Goal: Information Seeking & Learning: Check status

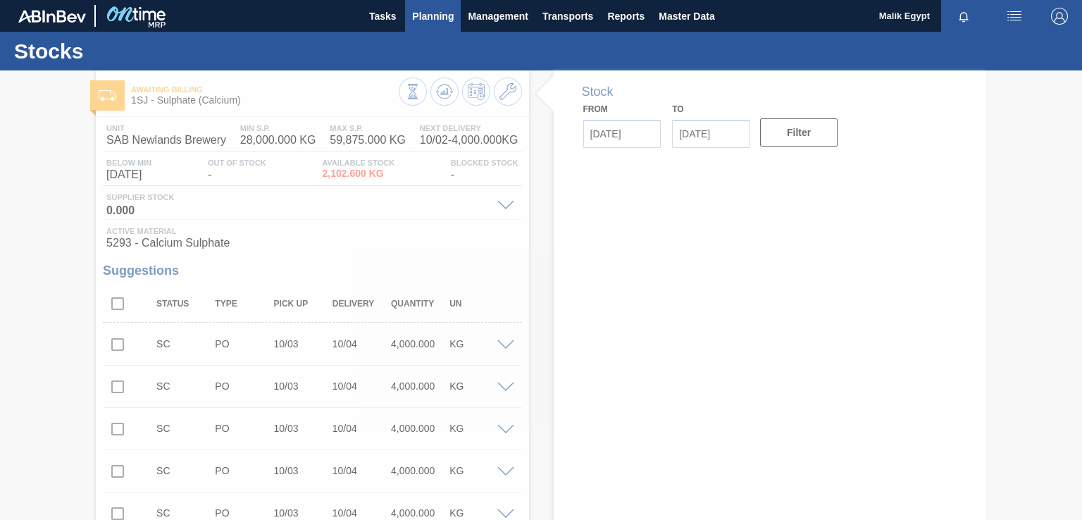
type input "[DATE]"
click at [437, 15] on span "Planning" at bounding box center [433, 16] width 42 height 17
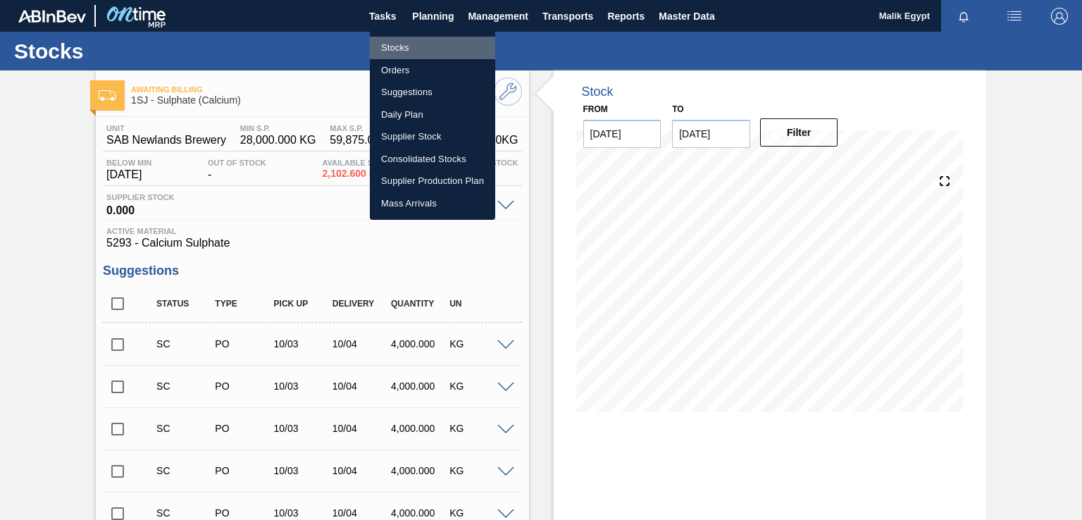
click at [395, 43] on li "Stocks" at bounding box center [432, 48] width 125 height 23
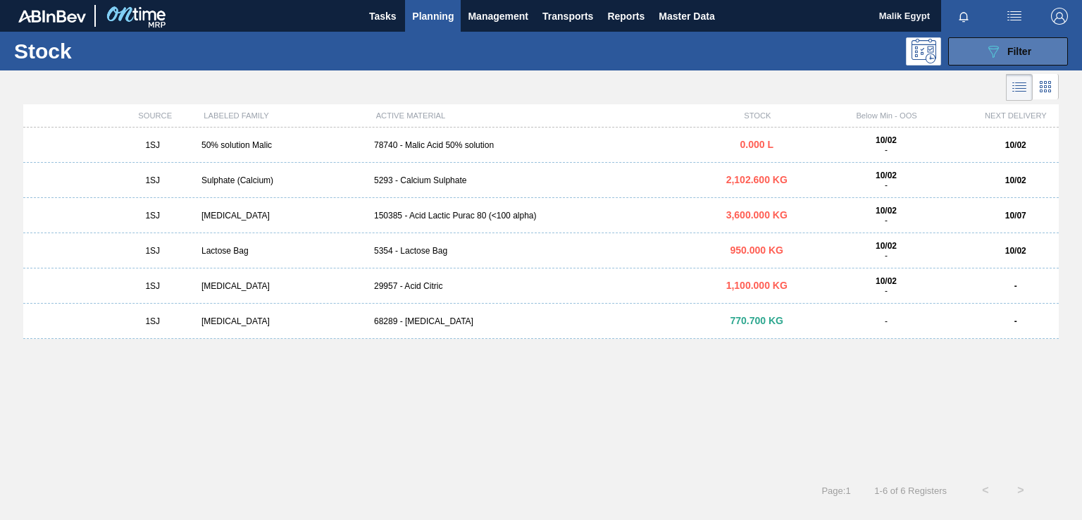
click at [1017, 46] on span "Filter" at bounding box center [1019, 51] width 24 height 11
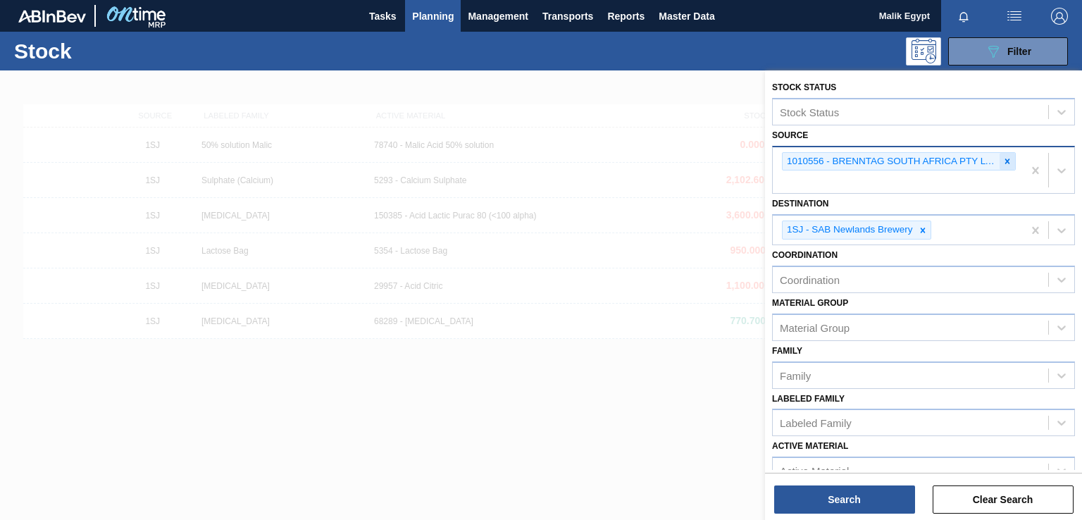
click at [1003, 166] on div at bounding box center [1007, 162] width 15 height 18
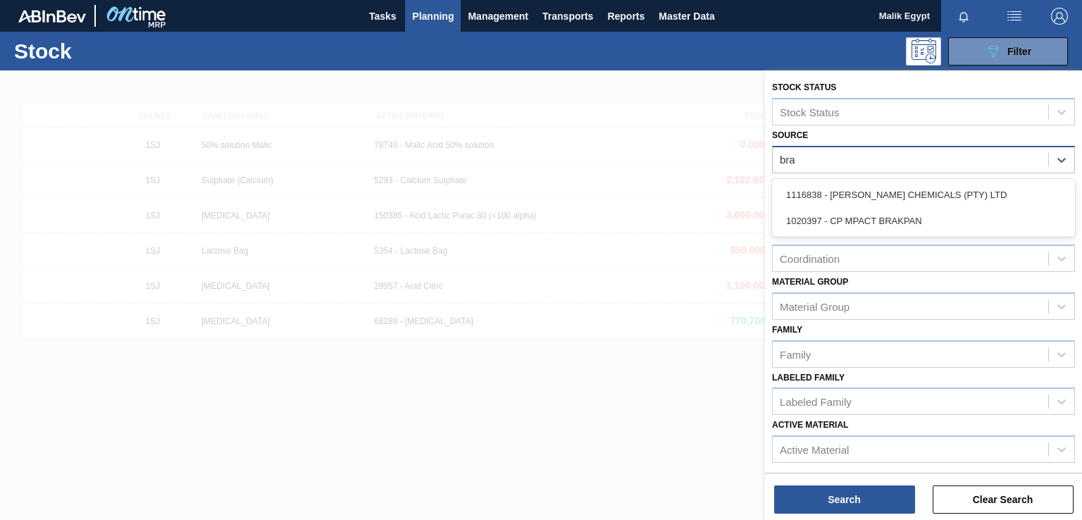
type input "brag"
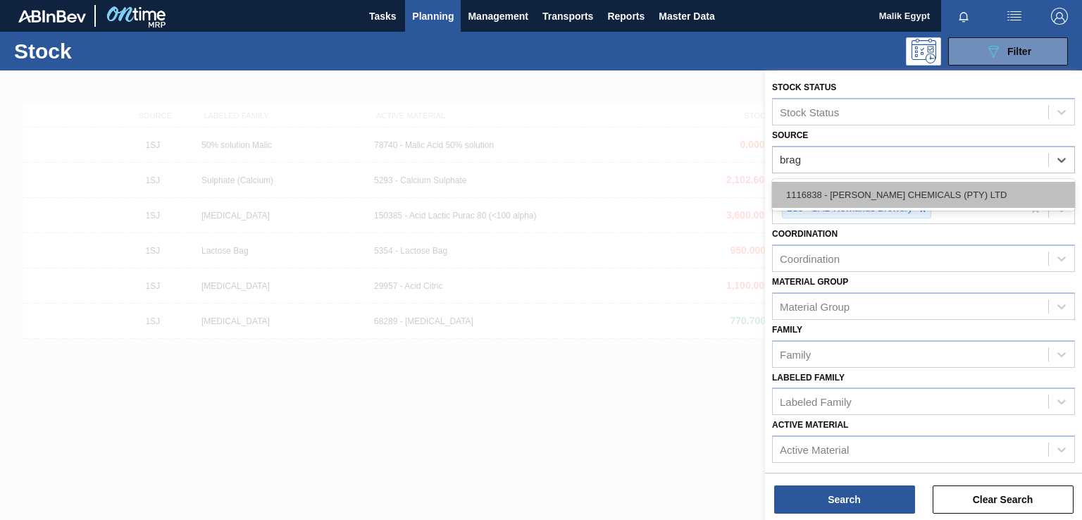
click at [929, 192] on div "1116838 - [PERSON_NAME] CHEMICALS (PTY) LTD" at bounding box center [923, 195] width 303 height 26
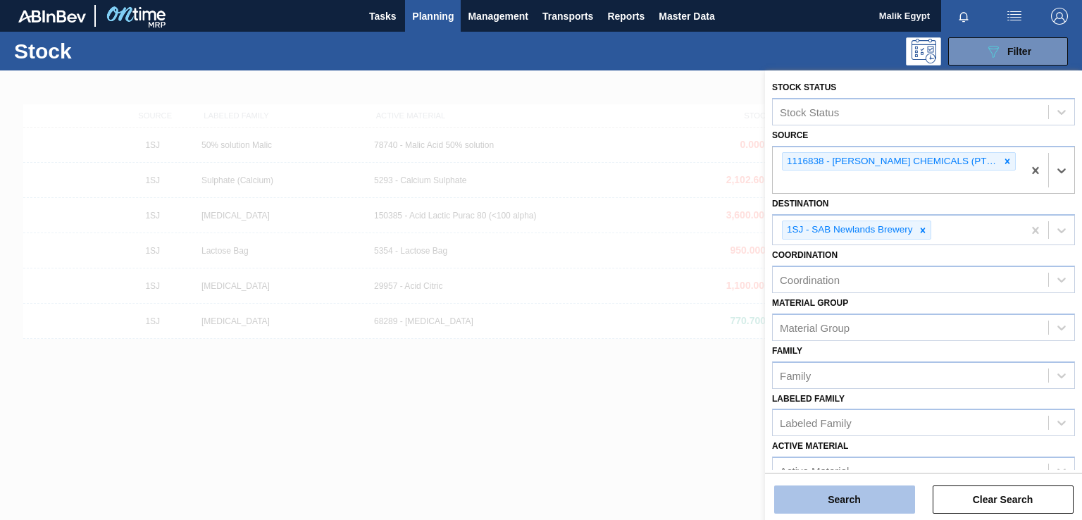
click at [862, 506] on button "Search" at bounding box center [844, 499] width 141 height 28
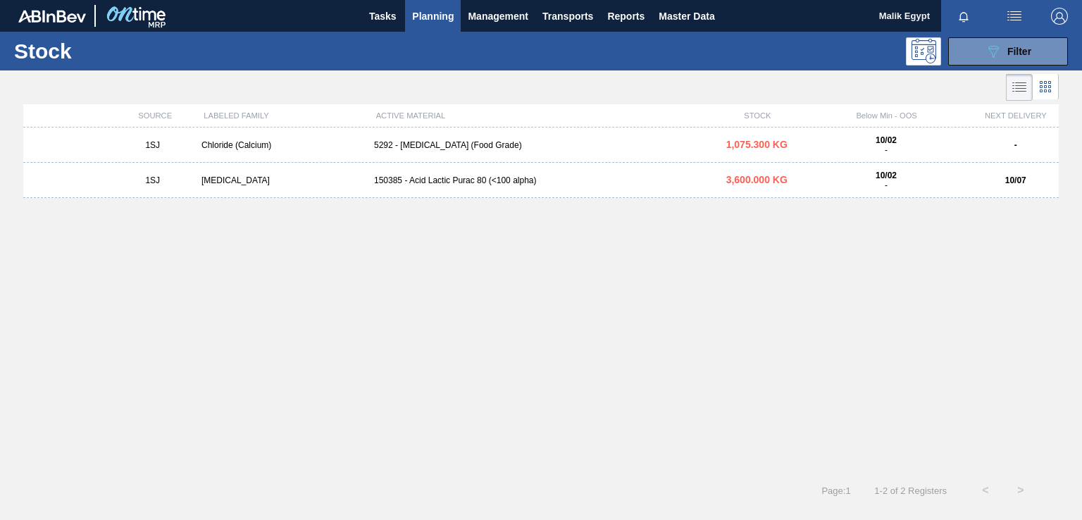
click at [460, 181] on div "150385 - Acid Lactic Purac 80 (<100 alpha)" at bounding box center [540, 180] width 345 height 10
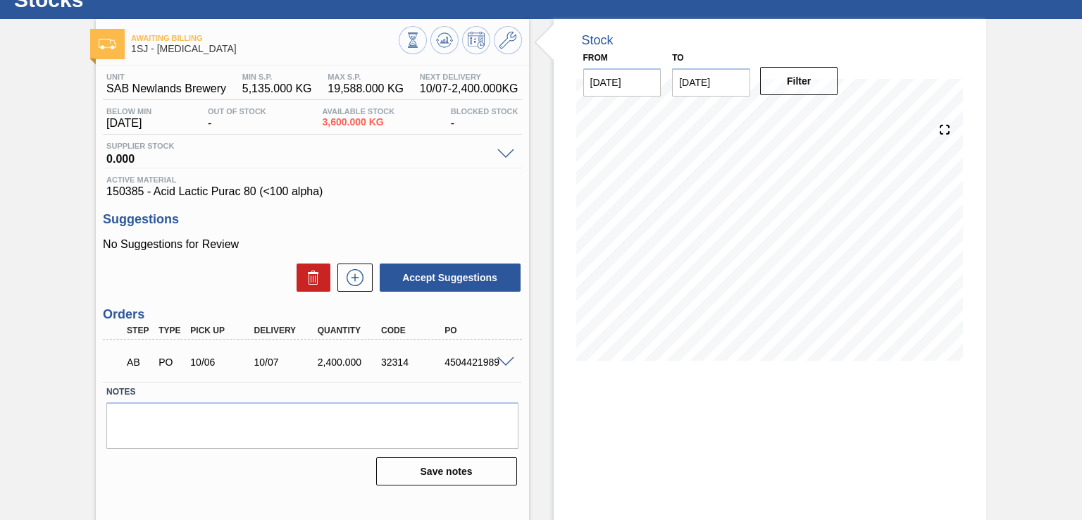
scroll to position [86, 0]
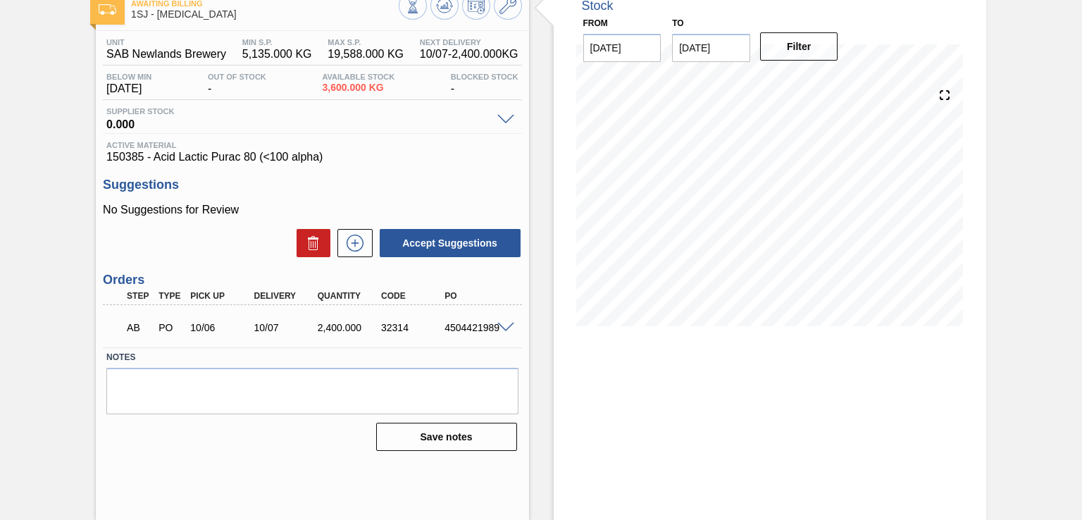
click at [447, 328] on div "4504421989" at bounding box center [476, 327] width 70 height 11
click at [443, 325] on div "4504421989" at bounding box center [476, 327] width 70 height 11
drag, startPoint x: 445, startPoint y: 325, endPoint x: 501, endPoint y: 328, distance: 55.7
click at [501, 328] on div "AB PO 10/06 10/07 2,400.000 32314 4504421989" at bounding box center [312, 326] width 418 height 35
copy div "4504421989"
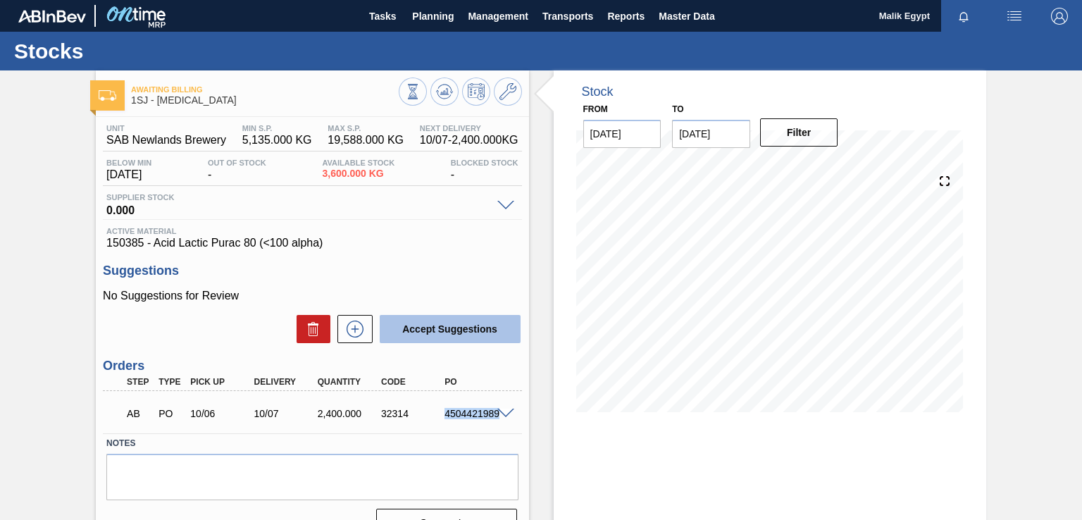
scroll to position [0, 0]
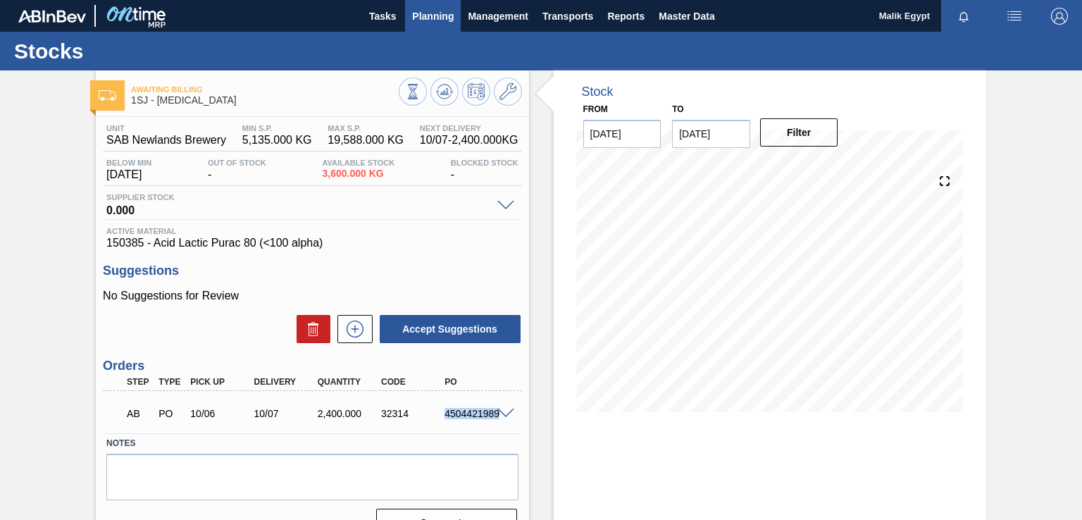
click at [446, 13] on span "Planning" at bounding box center [433, 16] width 42 height 17
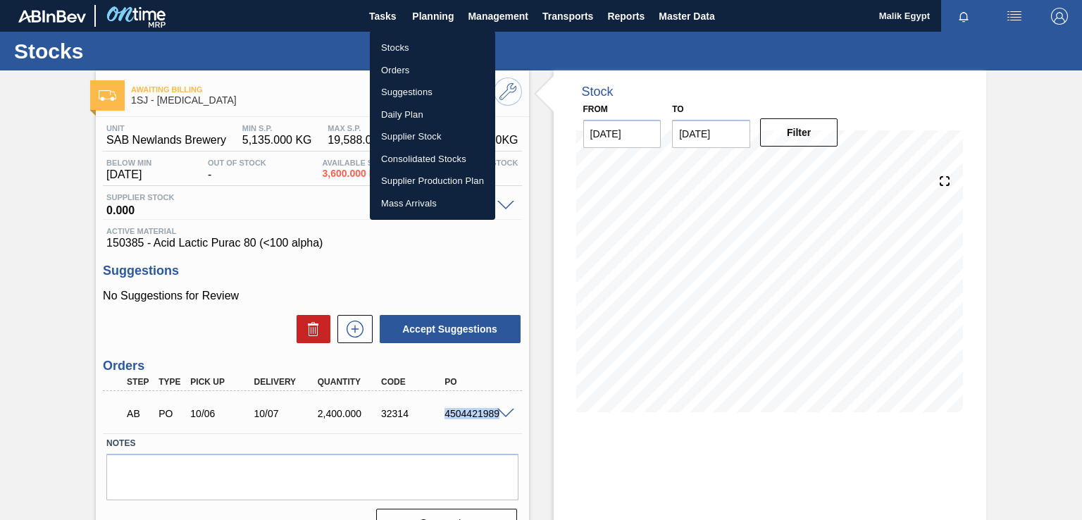
click at [393, 65] on li "Orders" at bounding box center [432, 70] width 125 height 23
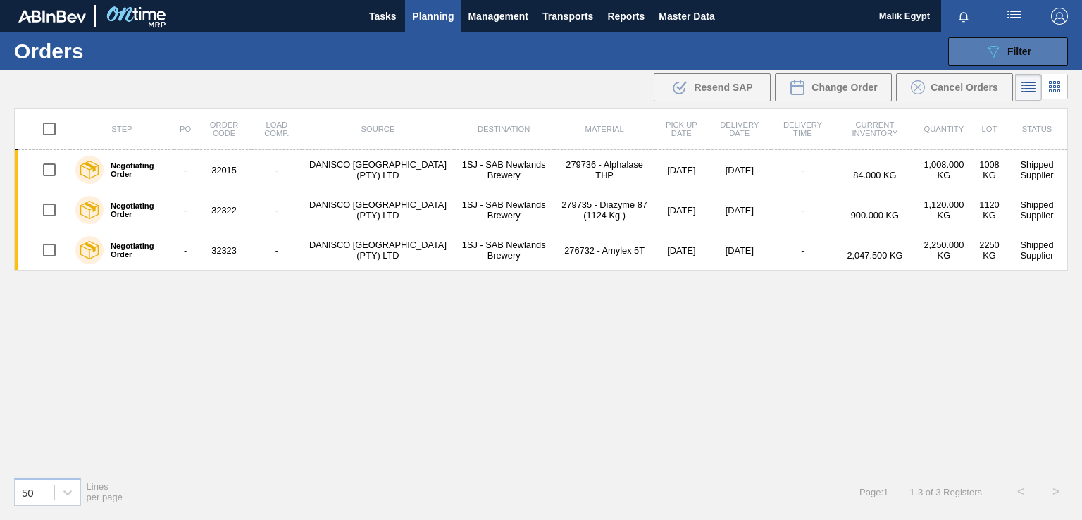
click at [981, 51] on button "089F7B8B-B2A5-4AFE-B5C0-19BA573D28AC Filter" at bounding box center [1008, 51] width 120 height 28
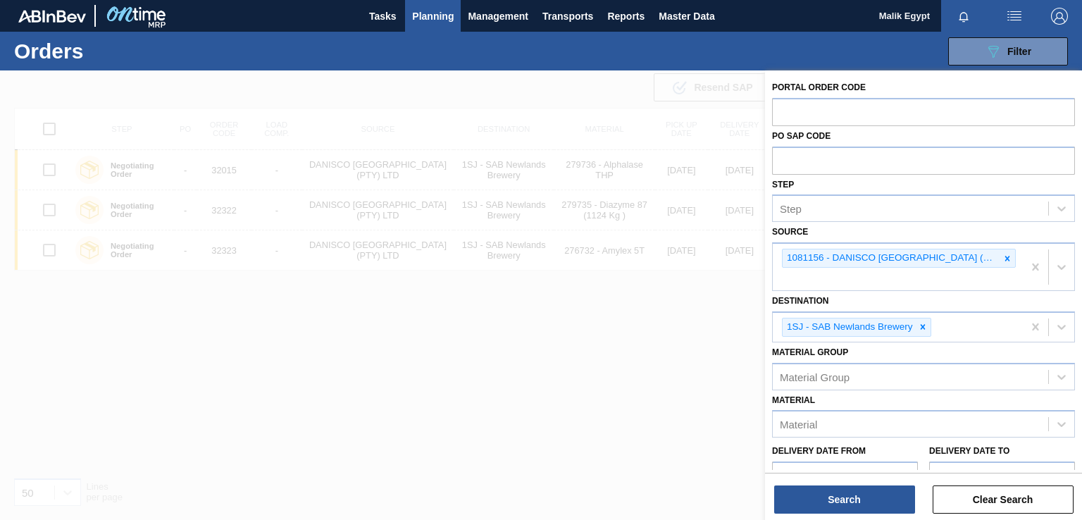
click at [410, 405] on div at bounding box center [541, 330] width 1082 height 520
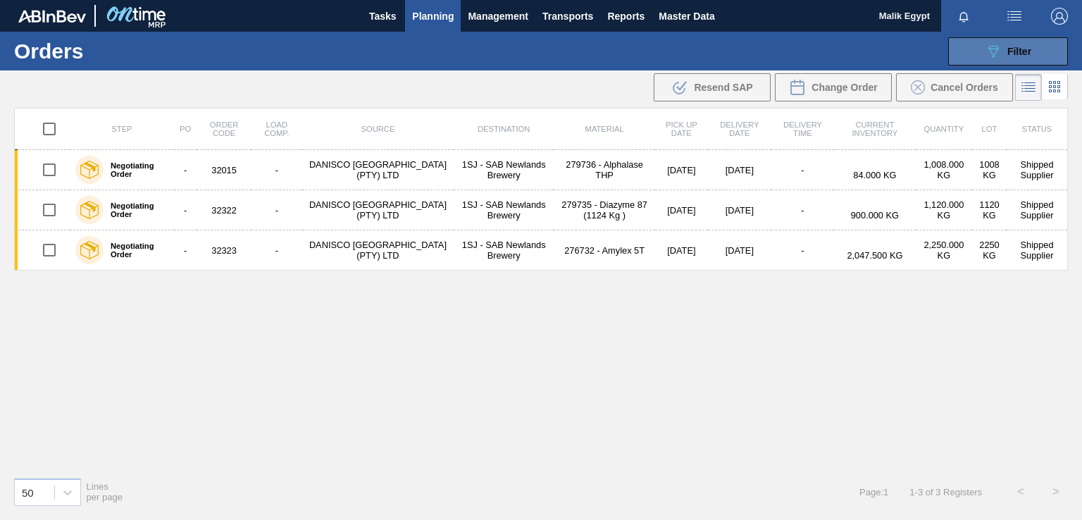
click at [1023, 51] on span "Filter" at bounding box center [1019, 51] width 24 height 11
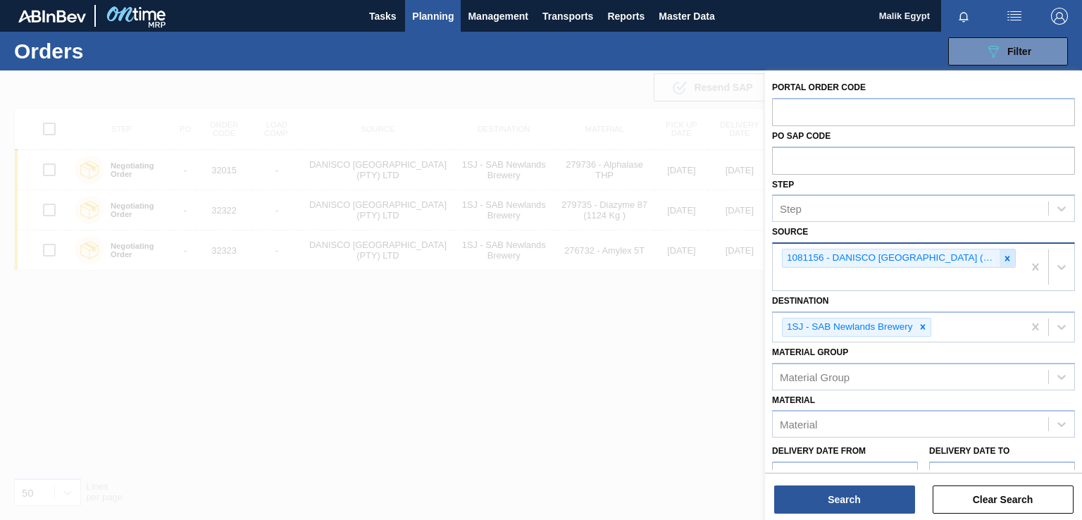
click at [1006, 257] on icon at bounding box center [1008, 259] width 10 height 10
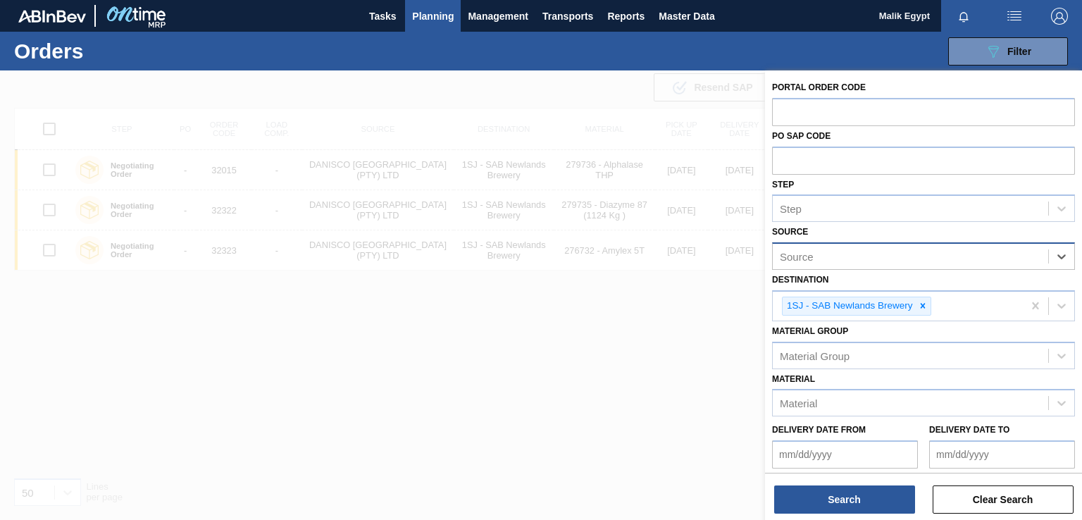
click at [989, 259] on div "Source" at bounding box center [910, 257] width 275 height 20
